Goal: Find specific page/section: Find specific page/section

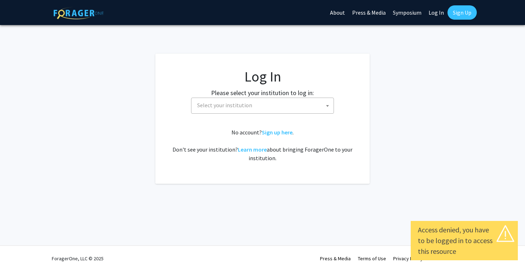
select select
click at [314, 107] on span "Select your institution" at bounding box center [263, 105] width 139 height 15
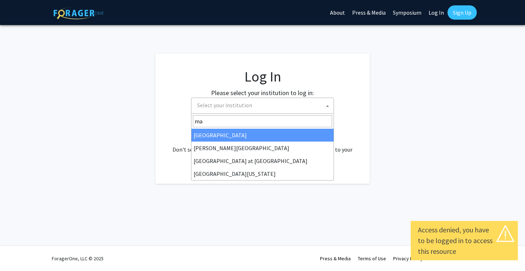
type input "mar"
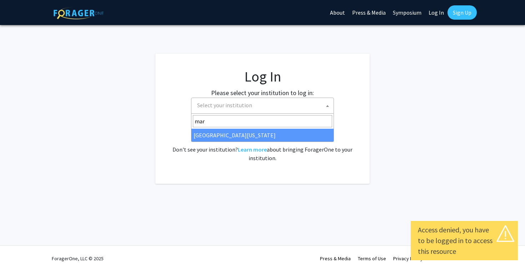
select select "31"
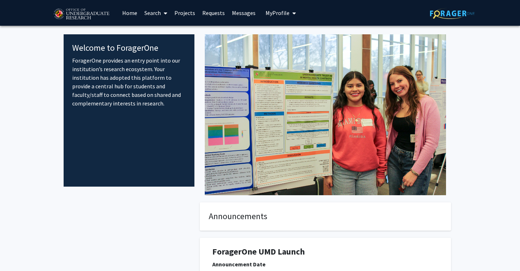
click at [154, 15] on link "Search" at bounding box center [156, 12] width 30 height 25
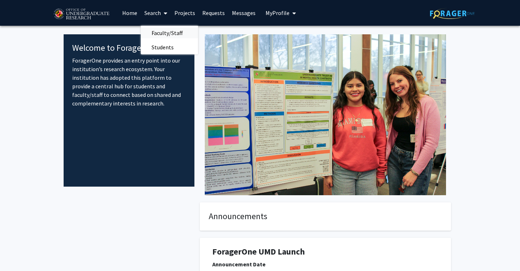
click at [167, 31] on span "Faculty/Staff" at bounding box center [167, 33] width 53 height 14
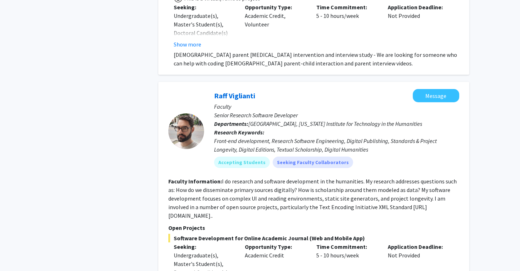
scroll to position [1808, 0]
